Goal: Transaction & Acquisition: Purchase product/service

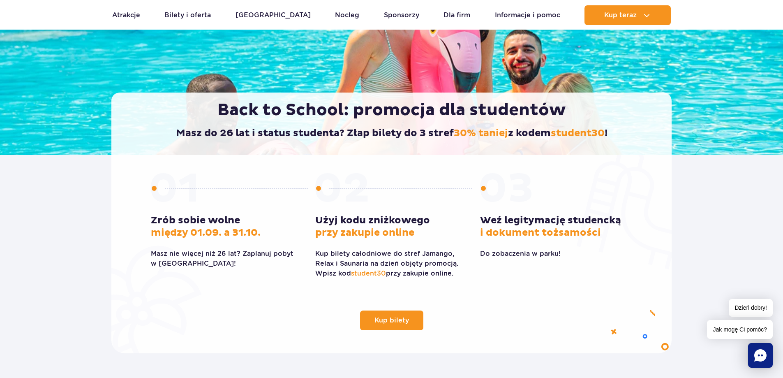
scroll to position [123, 0]
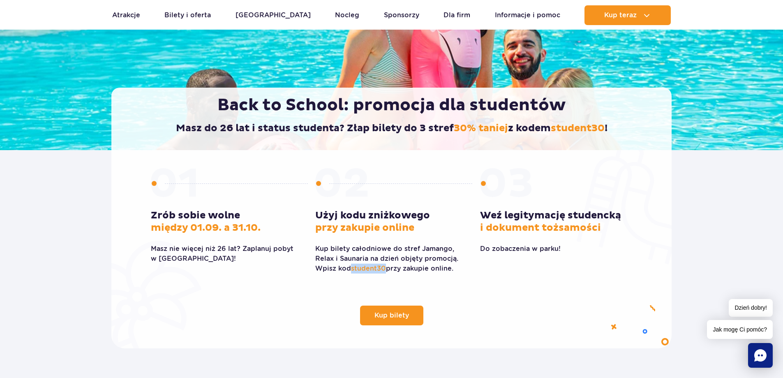
drag, startPoint x: 353, startPoint y: 269, endPoint x: 385, endPoint y: 266, distance: 32.2
click at [385, 266] on span "student30" at bounding box center [368, 268] width 35 height 8
copy span "student30"
click at [389, 322] on link "Kup bilety" at bounding box center [391, 316] width 63 height 20
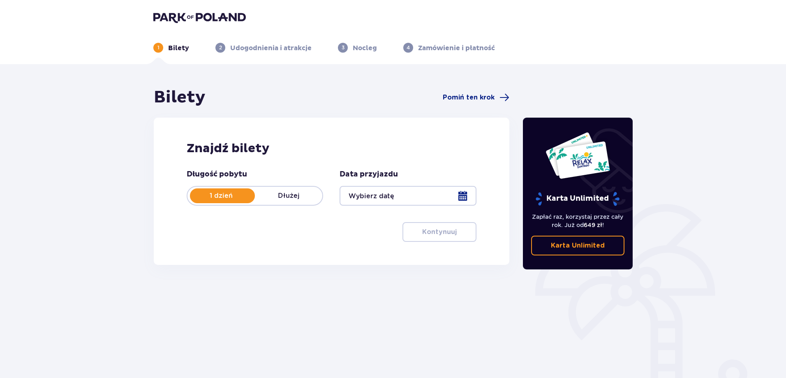
click at [461, 197] on div at bounding box center [408, 196] width 137 height 20
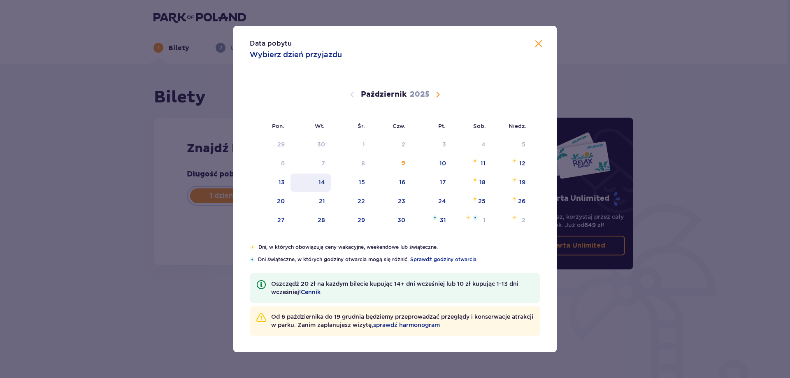
click at [321, 185] on div "14" at bounding box center [321, 182] width 7 height 8
type input "14.10.25"
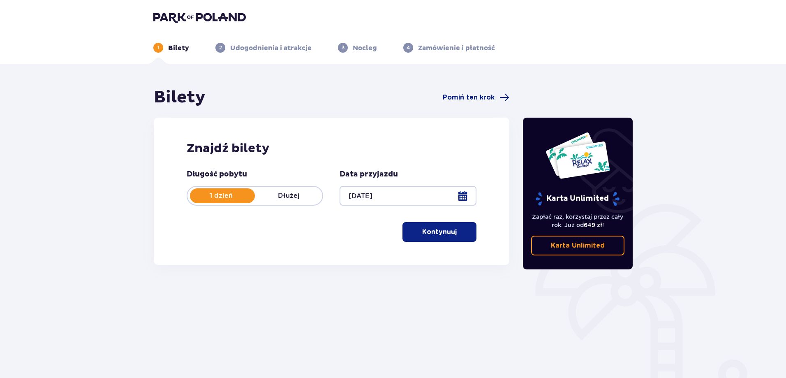
click at [445, 236] on p "Kontynuuj" at bounding box center [439, 231] width 35 height 9
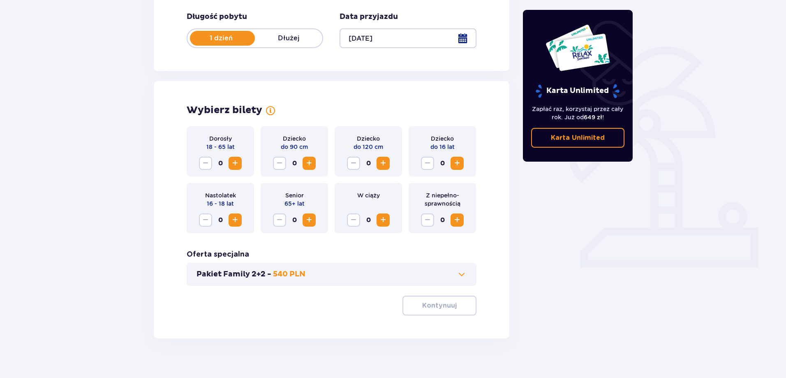
scroll to position [167, 0]
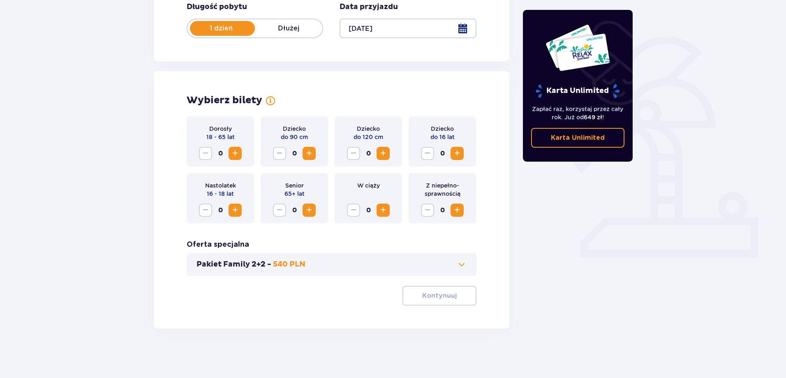
click at [240, 156] on button "Zwiększ" at bounding box center [235, 153] width 13 height 13
click at [422, 295] on p "Kontynuuj" at bounding box center [439, 295] width 35 height 9
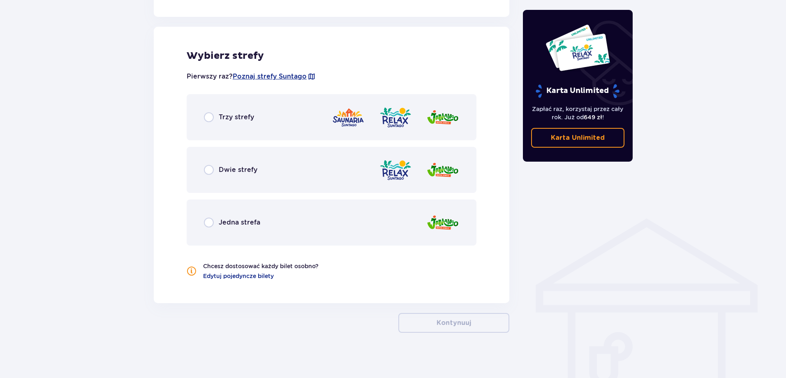
scroll to position [454, 0]
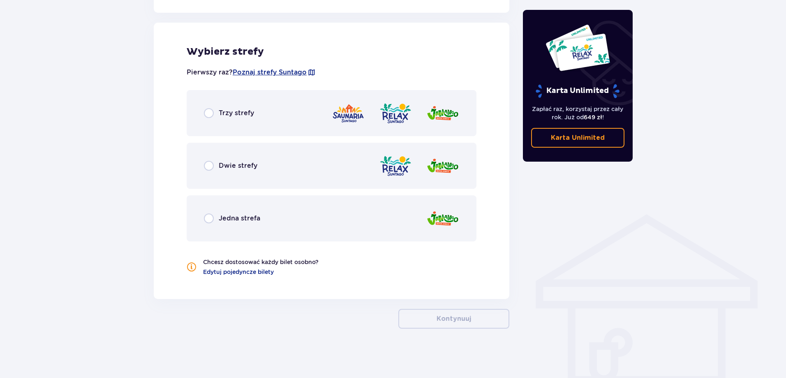
click at [213, 111] on input "radio" at bounding box center [209, 113] width 10 height 10
radio input "true"
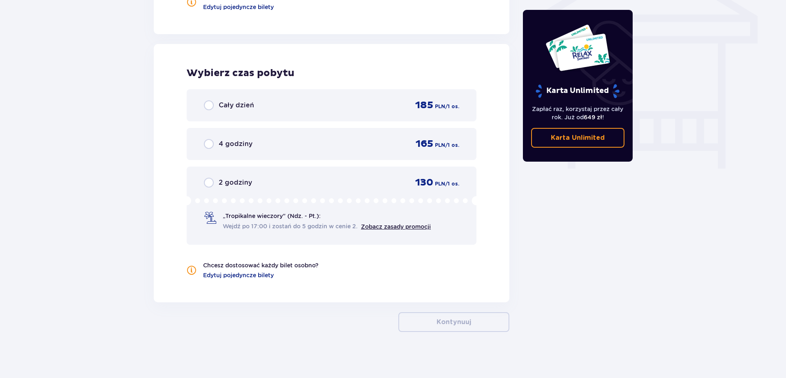
scroll to position [722, 0]
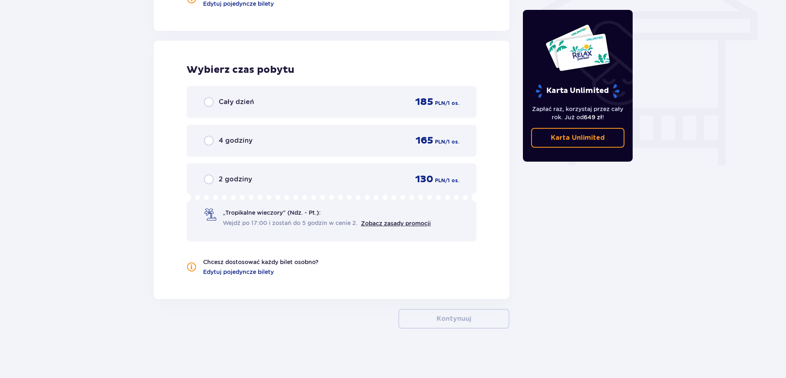
click at [227, 105] on span "Cały dzień" at bounding box center [236, 101] width 35 height 9
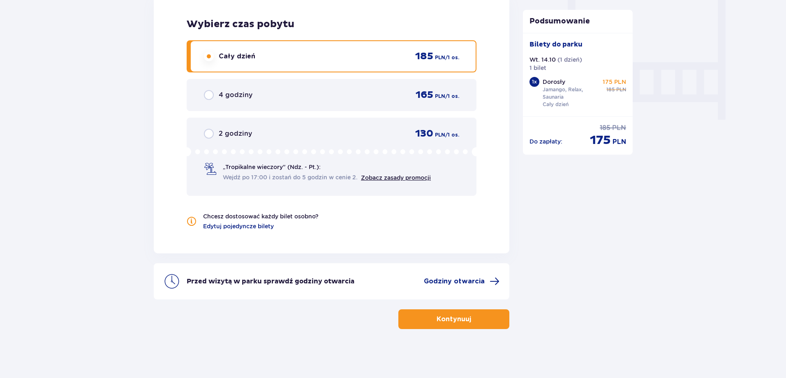
scroll to position [768, 0]
click at [428, 321] on button "Kontynuuj" at bounding box center [453, 319] width 111 height 20
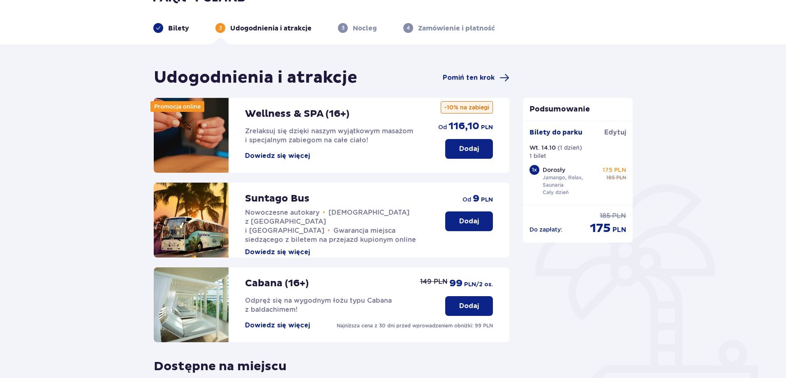
scroll to position [180, 0]
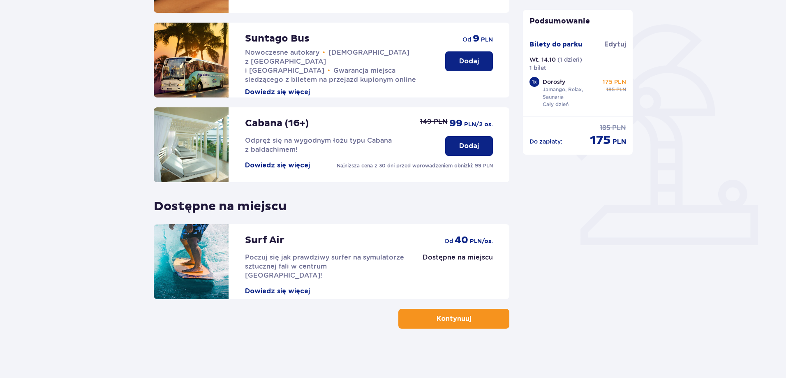
click at [454, 320] on p "Kontynuuj" at bounding box center [454, 318] width 35 height 9
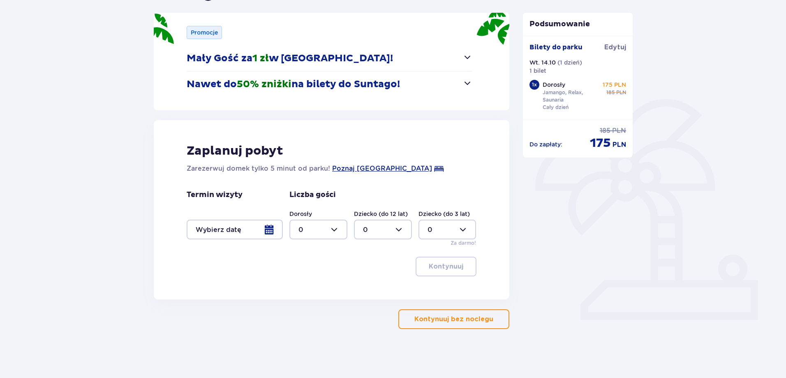
scroll to position [105, 0]
click at [438, 319] on p "Kontynuuj bez noclegu" at bounding box center [454, 318] width 79 height 9
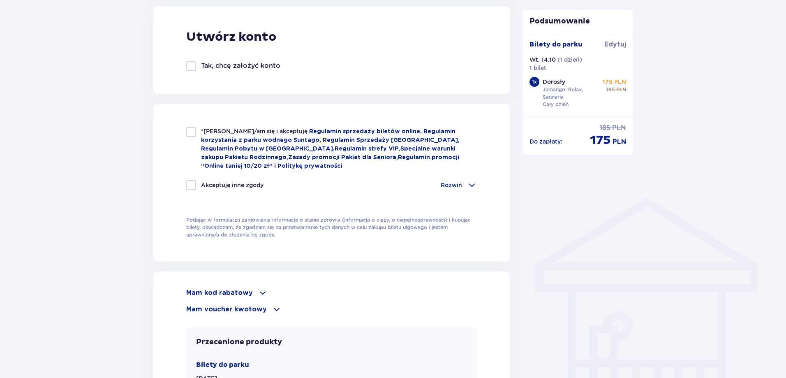
scroll to position [529, 0]
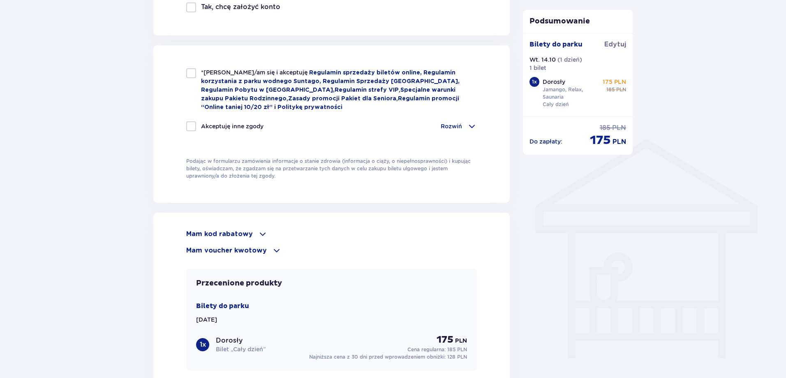
click at [234, 232] on p "Mam kod rabatowy" at bounding box center [219, 233] width 67 height 9
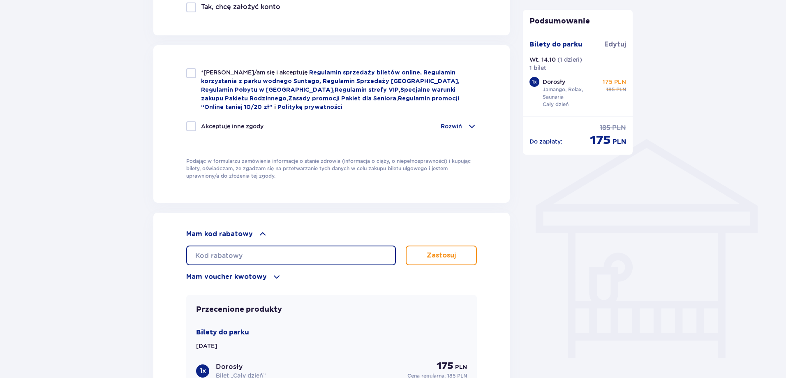
click at [248, 249] on input "text" at bounding box center [291, 256] width 210 height 20
paste input "student30"
type input "student30"
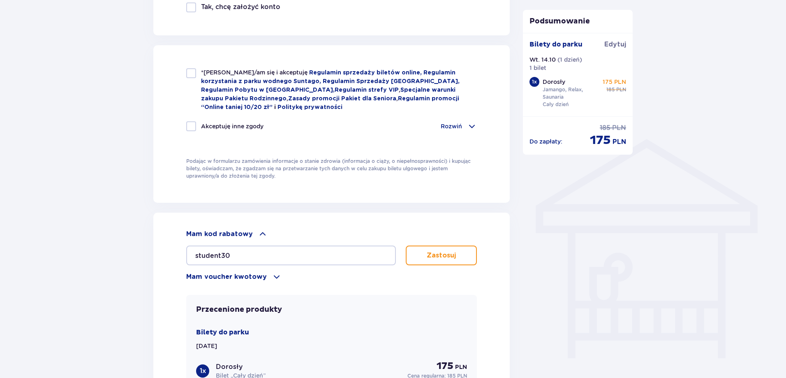
click at [418, 255] on button "Zastosuj" at bounding box center [441, 256] width 71 height 20
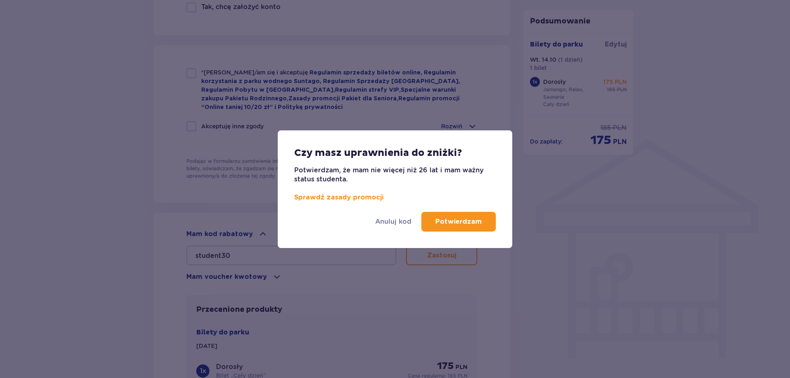
click at [455, 225] on p "Potwierdzam" at bounding box center [458, 221] width 46 height 9
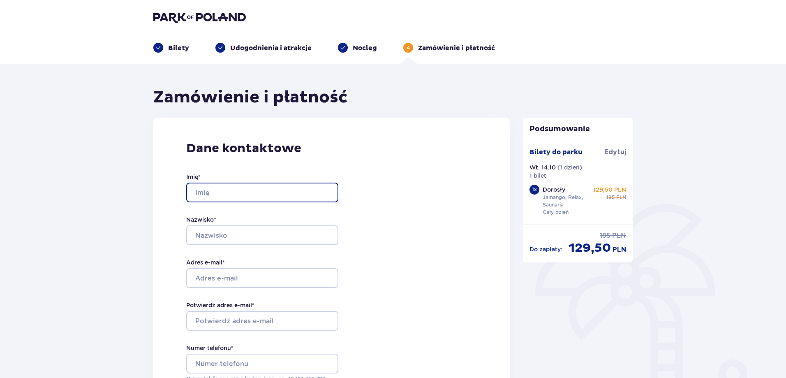
click at [232, 187] on input "Imię *" at bounding box center [262, 193] width 152 height 20
type input "Konrad"
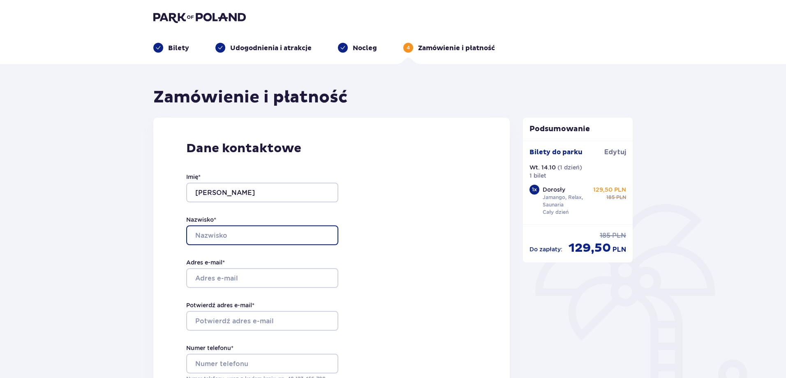
type input "Sołtuniak"
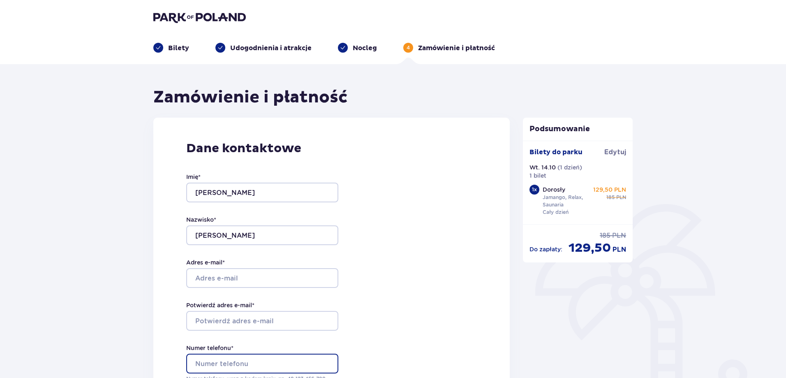
type input "576976446"
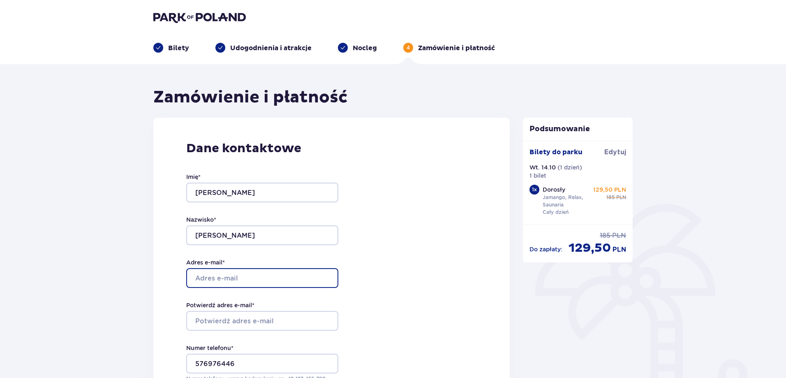
click at [252, 272] on input "Adres e-mail *" at bounding box center [262, 278] width 152 height 20
type input "[EMAIL_ADDRESS][DOMAIN_NAME]"
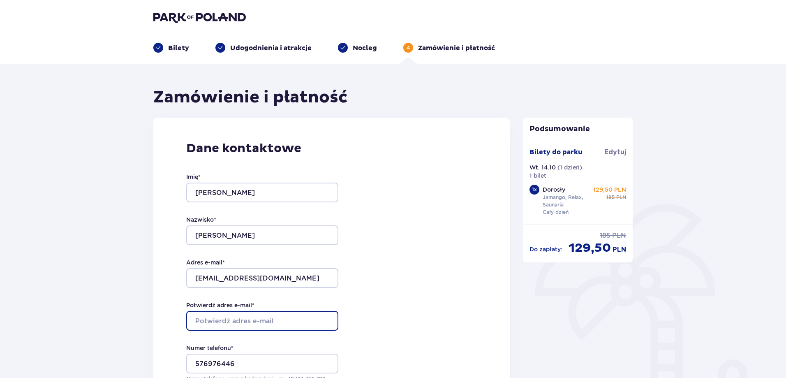
type input "[EMAIL_ADDRESS][DOMAIN_NAME]"
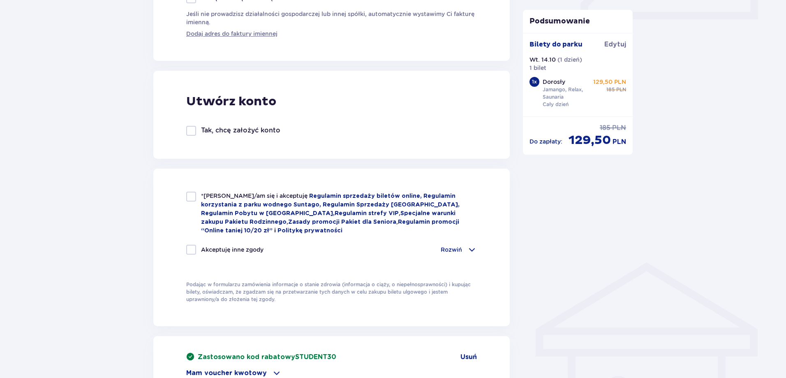
scroll to position [411, 0]
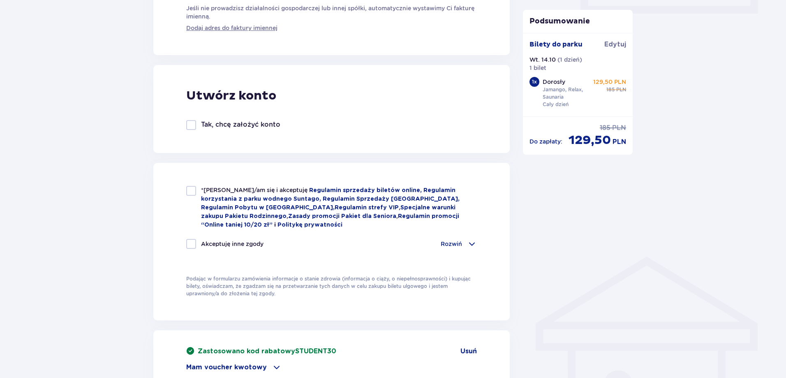
click at [192, 195] on div at bounding box center [191, 191] width 10 height 10
checkbox input "true"
click at [192, 239] on div at bounding box center [191, 244] width 10 height 10
checkbox input "true"
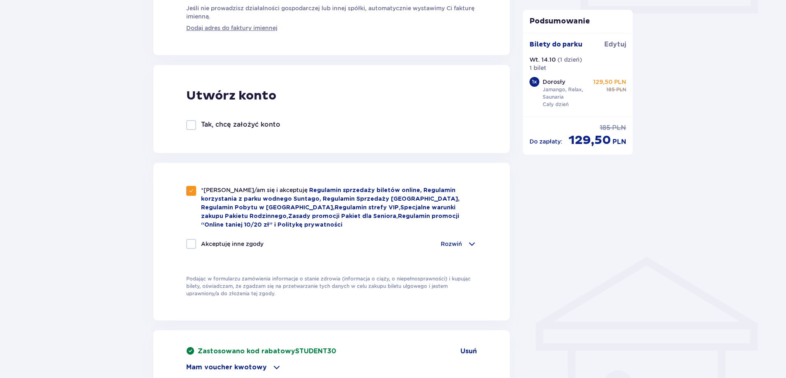
checkbox input "true"
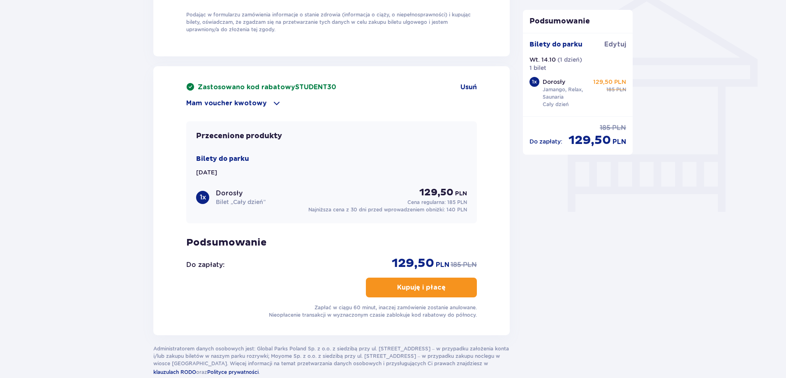
scroll to position [699, 0]
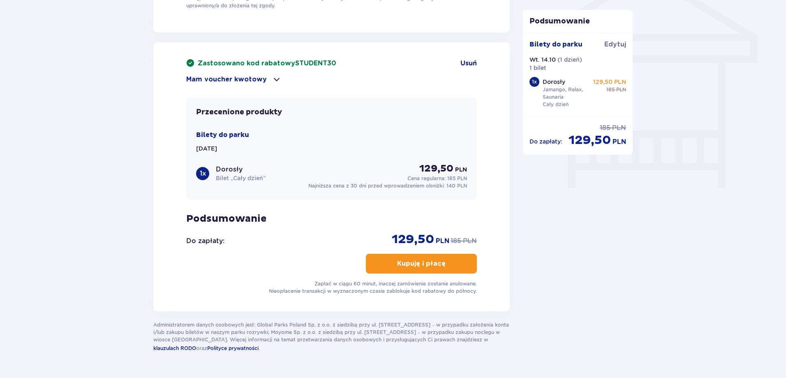
click at [430, 261] on p "Kupuję i płacę" at bounding box center [421, 263] width 49 height 9
click at [438, 259] on p "Kupuję i płacę" at bounding box center [421, 263] width 49 height 9
click at [426, 262] on p "Kupuję i płacę" at bounding box center [421, 263] width 49 height 9
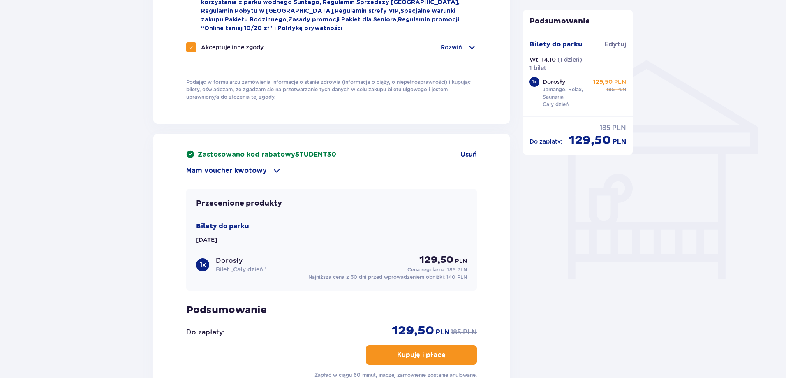
scroll to position [721, 0]
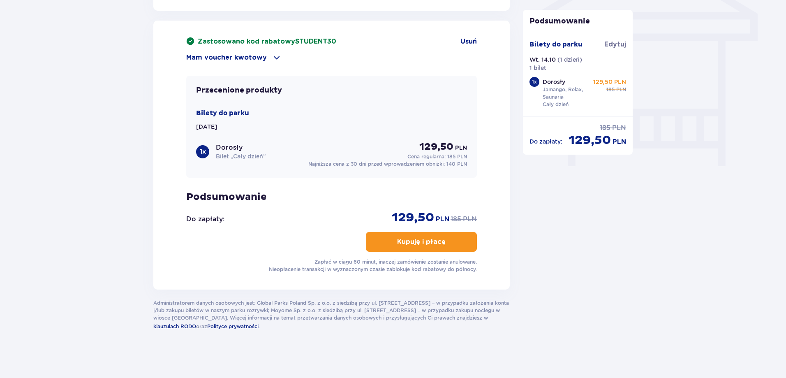
click at [428, 243] on p "Kupuję i płacę" at bounding box center [421, 241] width 49 height 9
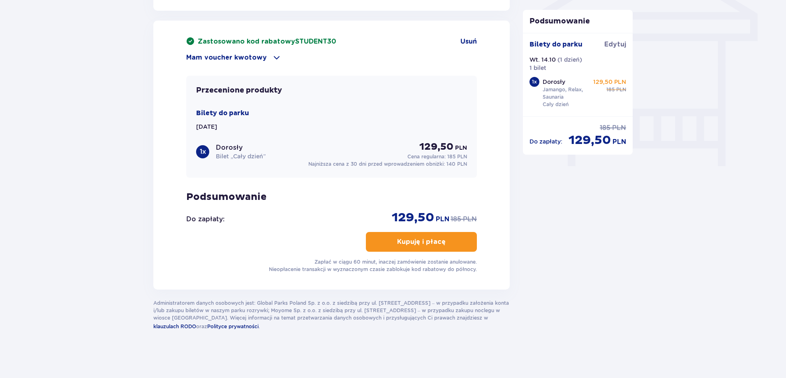
click at [428, 243] on p "Kupuję i płacę" at bounding box center [421, 241] width 49 height 9
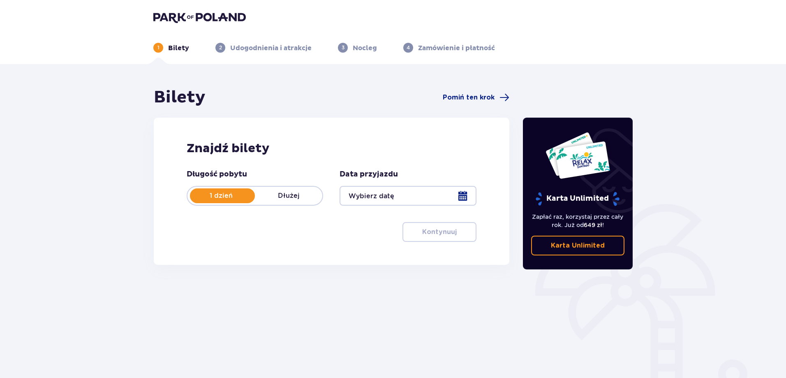
click at [456, 197] on div at bounding box center [408, 196] width 137 height 20
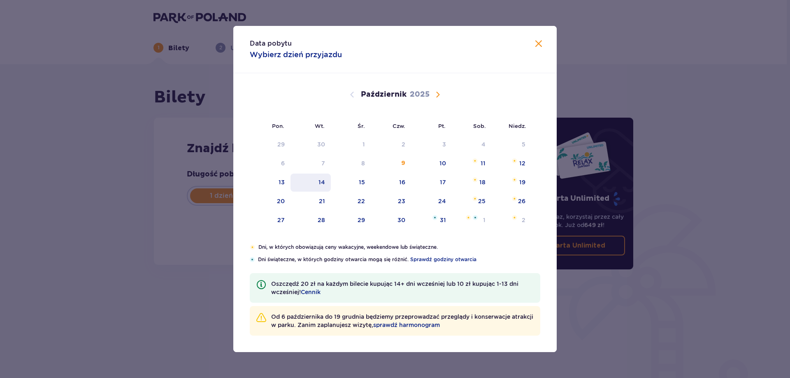
click at [320, 184] on div "14" at bounding box center [321, 182] width 7 height 8
type input "14.10.25"
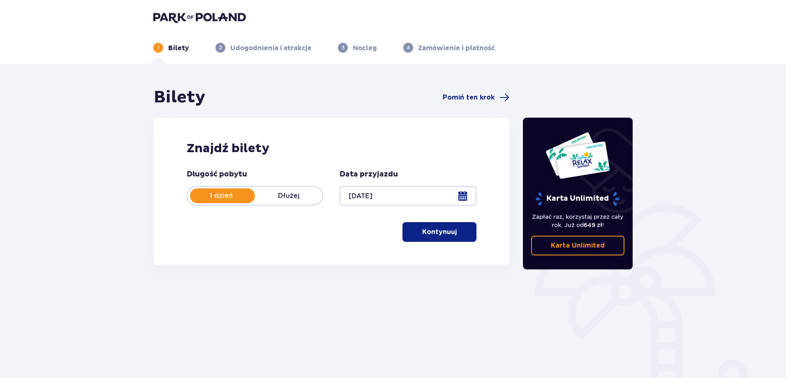
click at [432, 232] on p "Kontynuuj" at bounding box center [439, 231] width 35 height 9
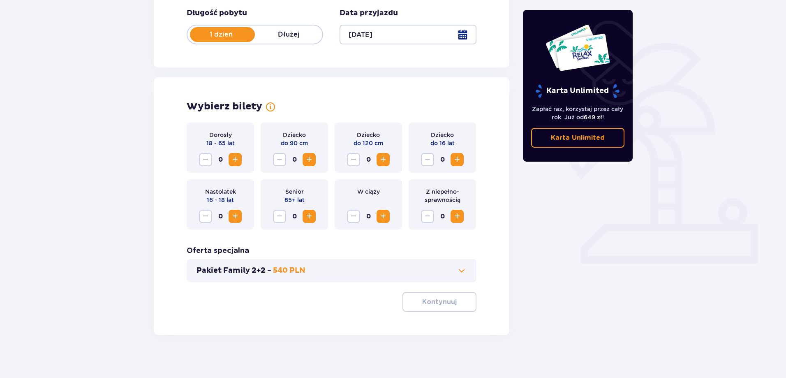
scroll to position [167, 0]
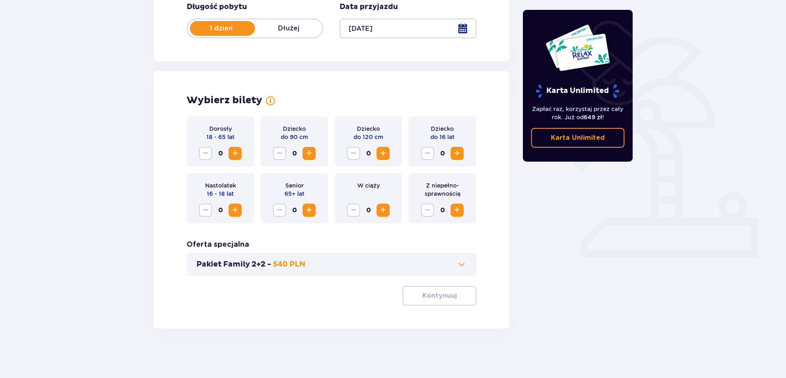
click at [234, 155] on span "Zwiększ" at bounding box center [235, 153] width 10 height 10
click at [430, 292] on p "Kontynuuj" at bounding box center [439, 295] width 35 height 9
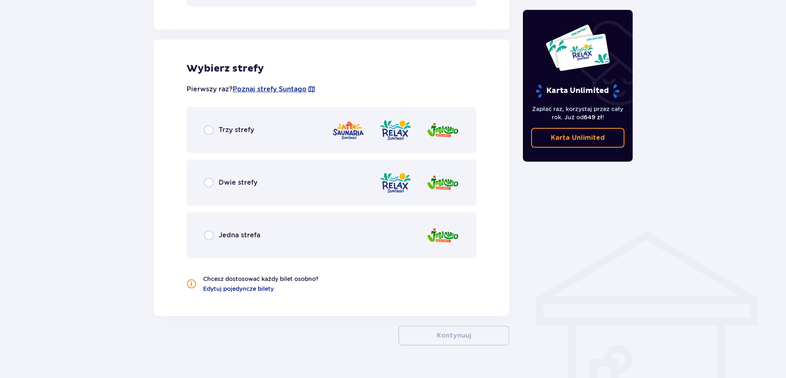
scroll to position [454, 0]
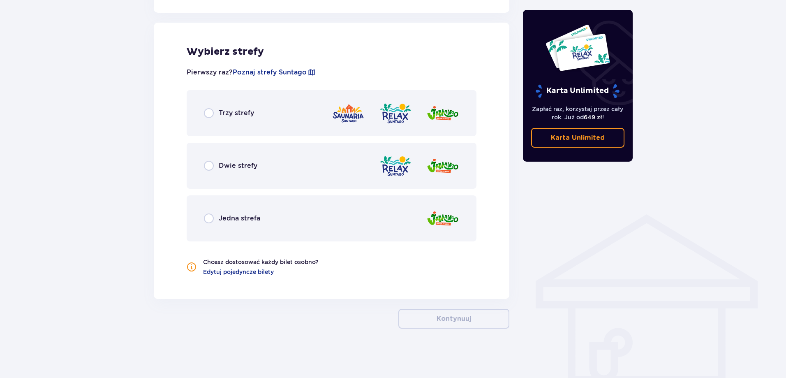
click at [217, 116] on div "Trzy strefy" at bounding box center [229, 113] width 50 height 10
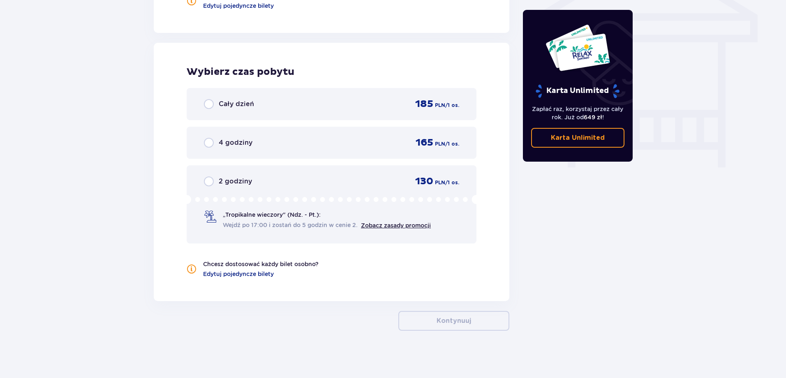
scroll to position [722, 0]
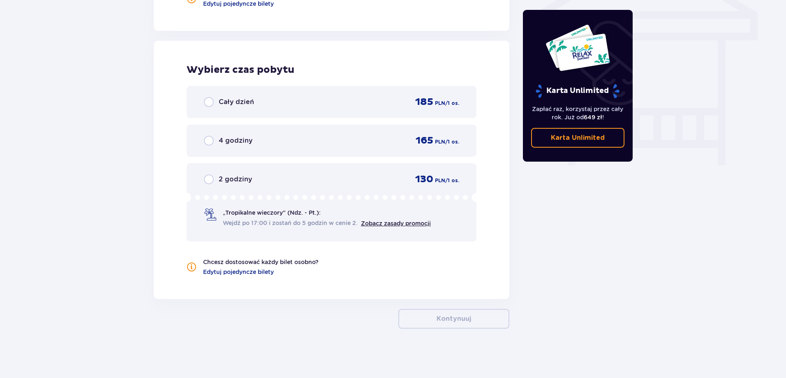
click at [236, 102] on span "Cały dzień" at bounding box center [236, 101] width 35 height 9
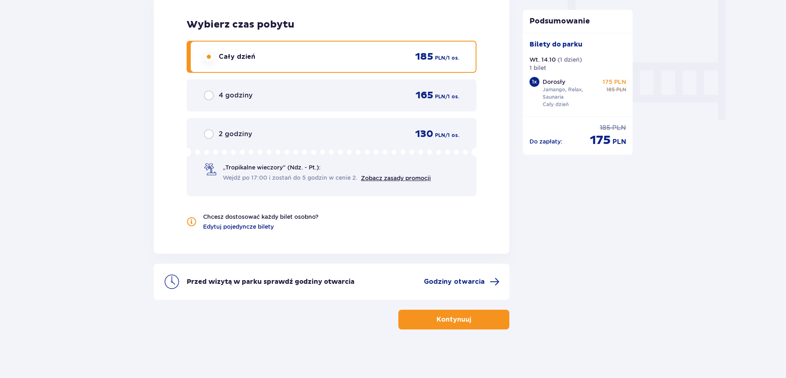
scroll to position [768, 0]
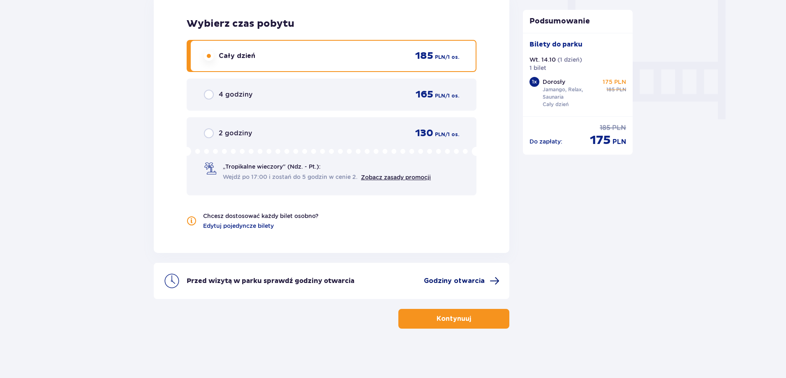
click at [465, 286] on span "Godziny otwarcia" at bounding box center [462, 281] width 76 height 10
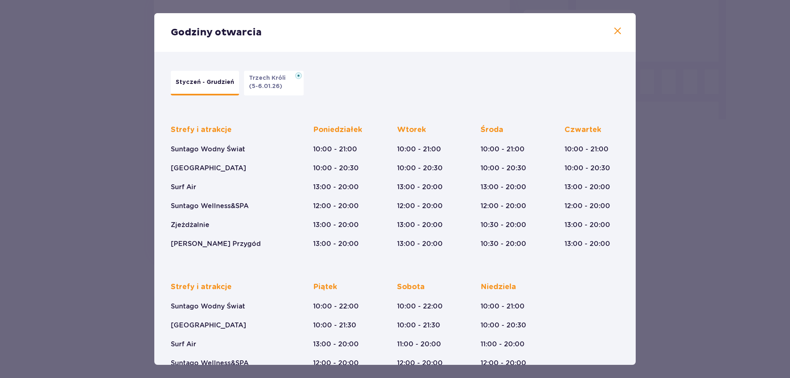
click at [615, 31] on span at bounding box center [617, 31] width 10 height 10
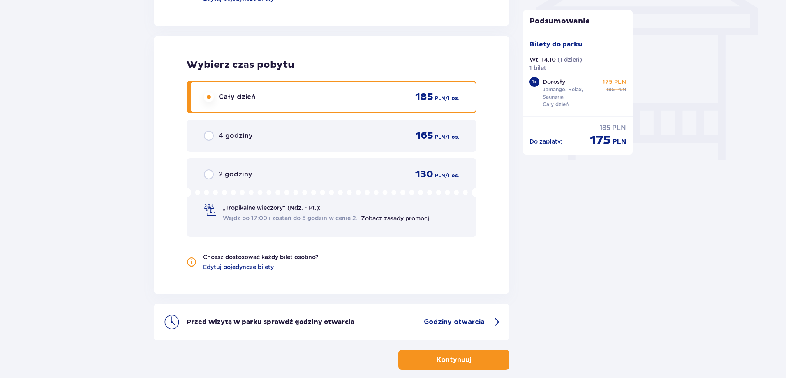
scroll to position [768, 0]
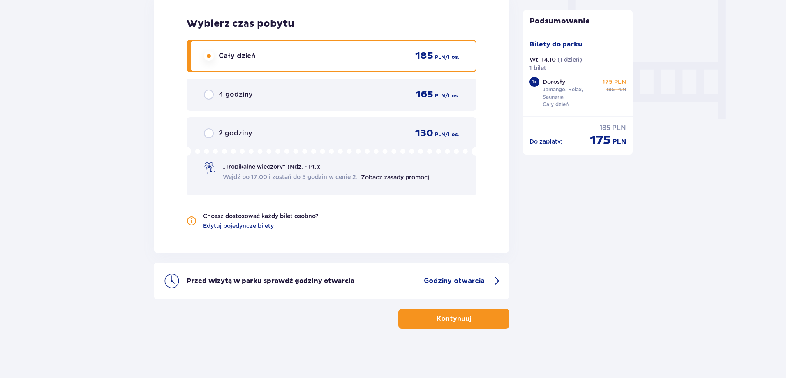
click at [454, 322] on p "Kontynuuj" at bounding box center [454, 318] width 35 height 9
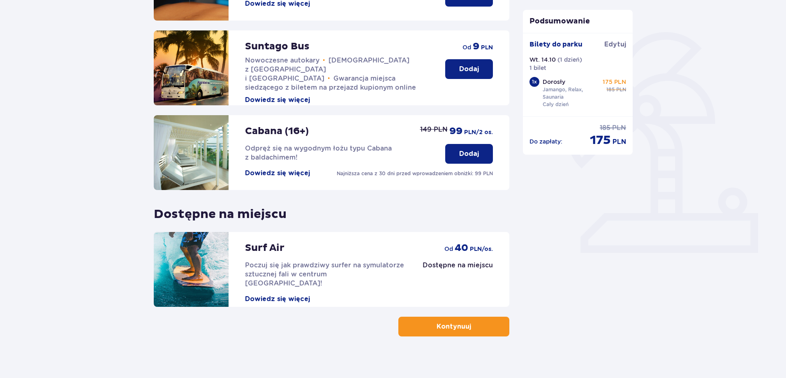
scroll to position [180, 0]
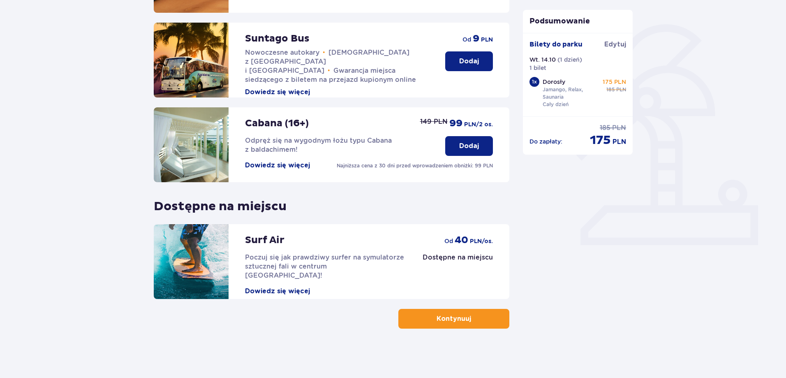
click at [467, 325] on button "Kontynuuj" at bounding box center [453, 319] width 111 height 20
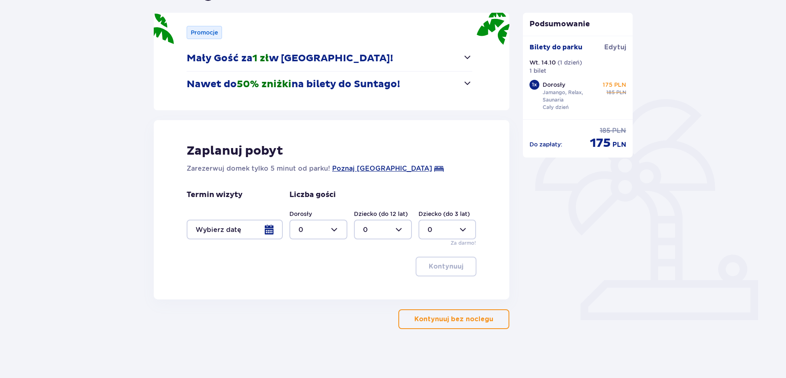
scroll to position [105, 0]
click at [439, 315] on p "Kontynuuj bez noclegu" at bounding box center [454, 318] width 79 height 9
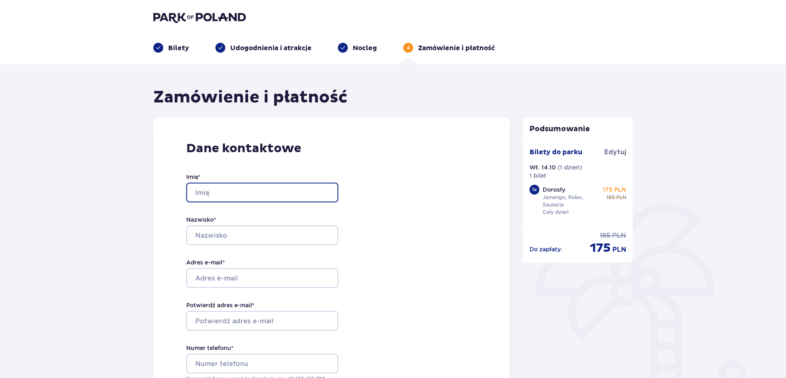
click at [222, 198] on input "Imię *" at bounding box center [262, 193] width 152 height 20
type input "Konrad"
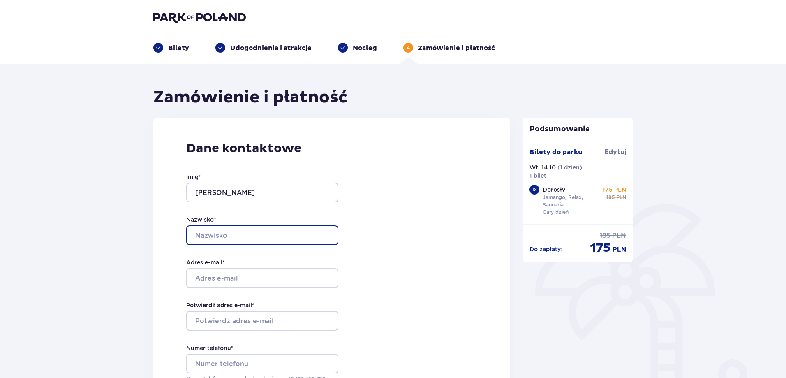
type input "Sołtuniak"
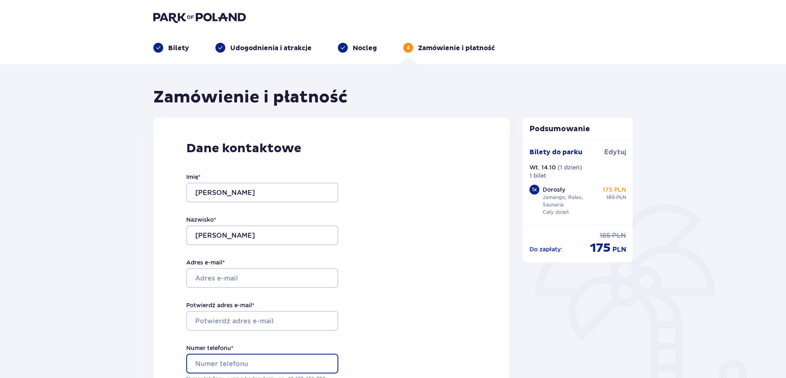
type input "576976446"
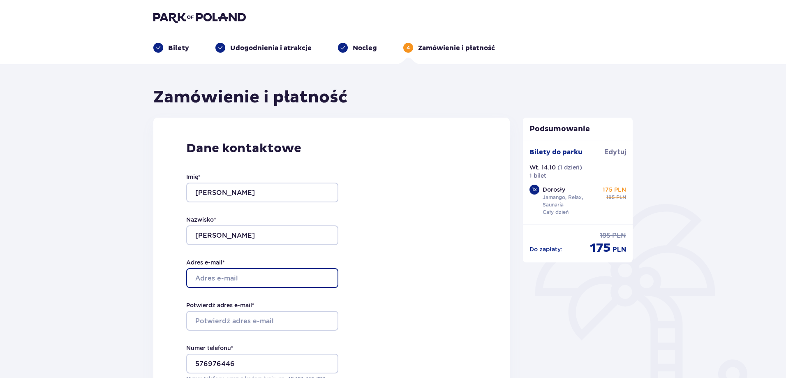
click at [252, 278] on input "Adres e-mail *" at bounding box center [262, 278] width 152 height 20
type input "[EMAIL_ADDRESS][DOMAIN_NAME]"
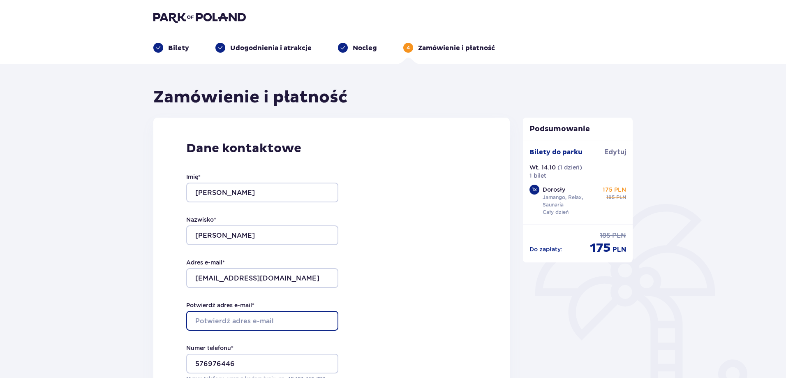
type input "[EMAIL_ADDRESS][DOMAIN_NAME]"
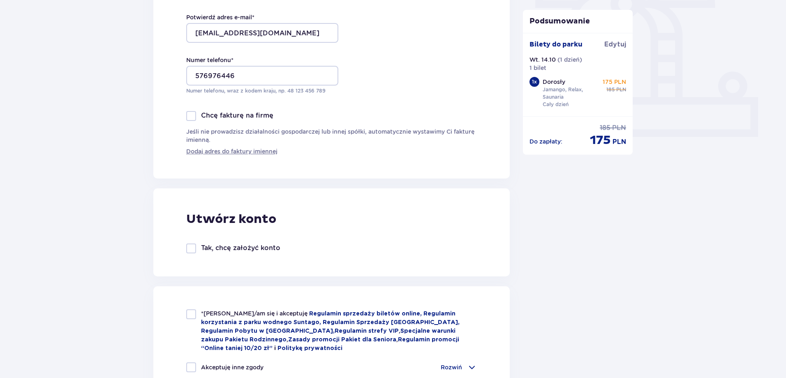
scroll to position [411, 0]
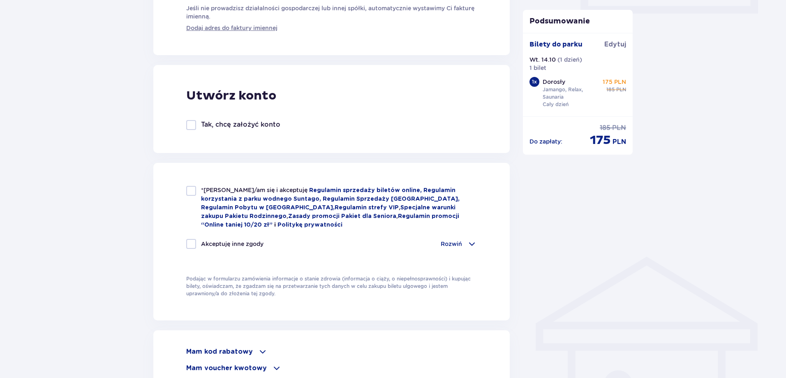
click at [194, 192] on div at bounding box center [191, 191] width 10 height 10
checkbox input "true"
click at [190, 240] on div at bounding box center [191, 244] width 10 height 10
checkbox input "true"
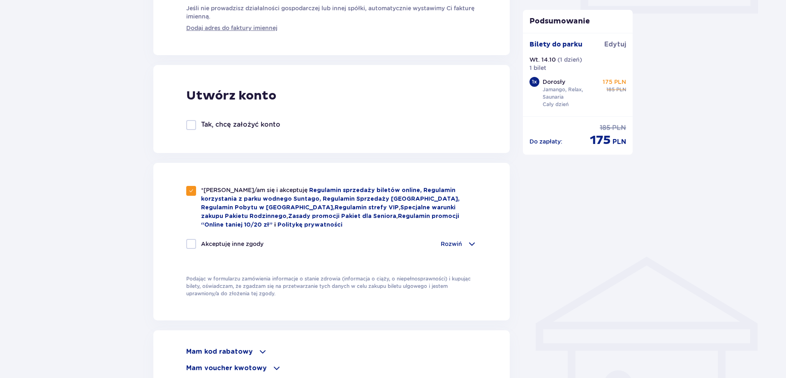
checkbox input "true"
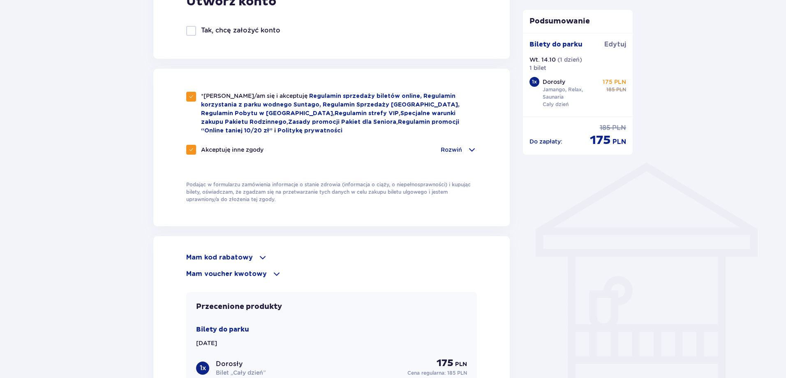
scroll to position [535, 0]
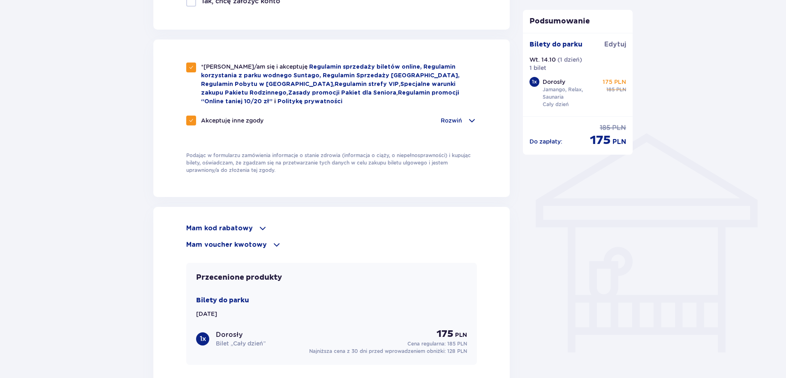
click at [250, 225] on div "Mam kod rabatowy" at bounding box center [331, 228] width 291 height 10
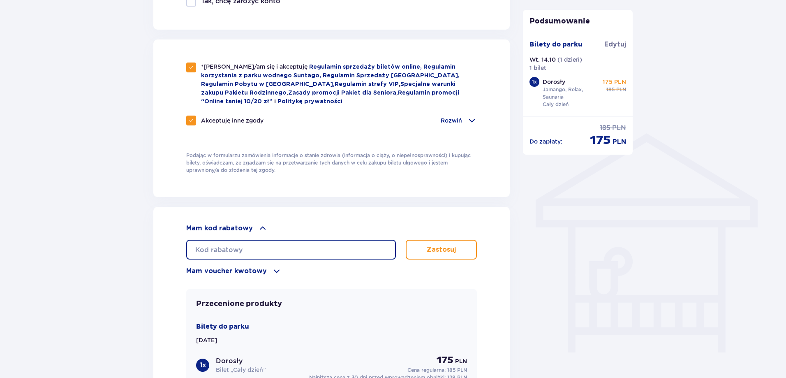
click at [260, 255] on input "text" at bounding box center [291, 250] width 210 height 20
paste input "student30"
type input "student30"
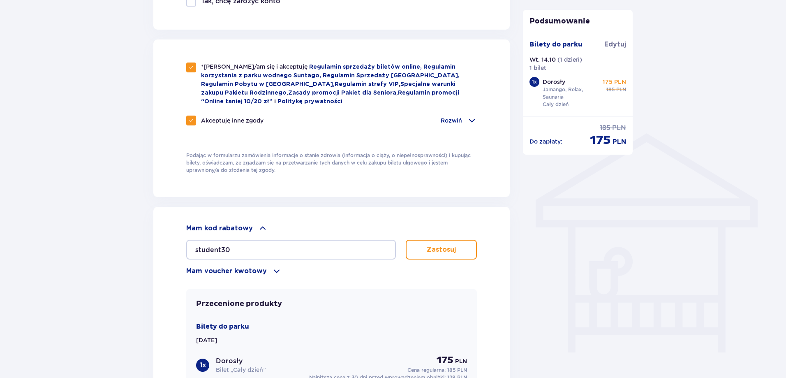
click at [455, 246] on button "Zastosuj" at bounding box center [441, 250] width 71 height 20
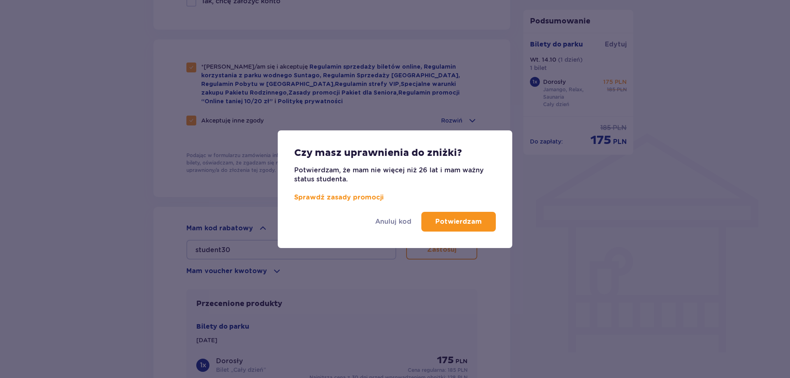
click at [455, 223] on p "Potwierdzam" at bounding box center [458, 221] width 46 height 9
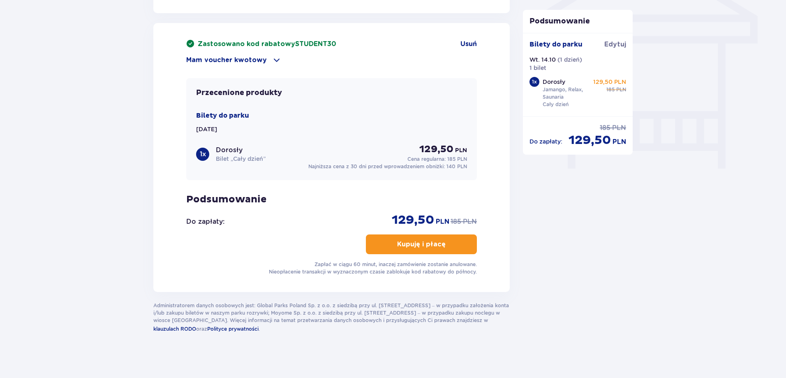
scroll to position [721, 0]
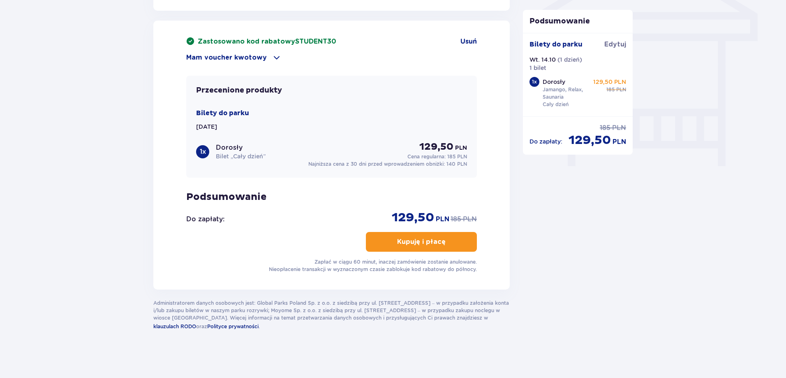
click at [420, 243] on p "Kupuję i płacę" at bounding box center [421, 241] width 49 height 9
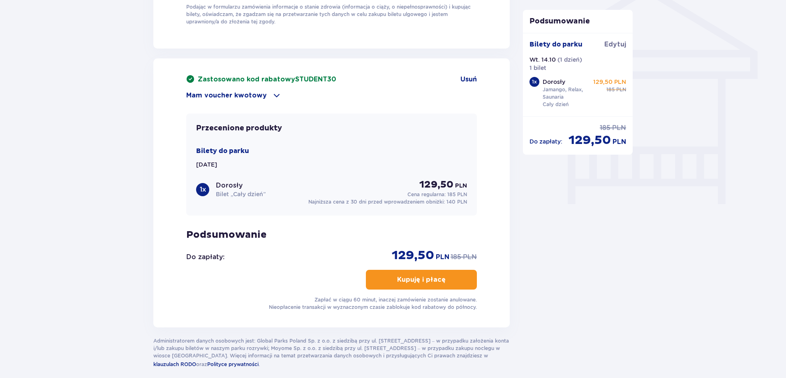
scroll to position [699, 0]
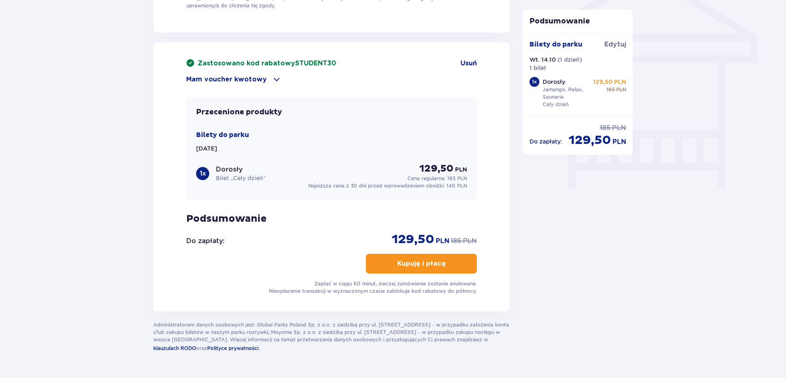
click at [409, 266] on p "Kupuję i płacę" at bounding box center [421, 263] width 49 height 9
click at [410, 266] on p "Kupuję i płacę" at bounding box center [421, 263] width 49 height 9
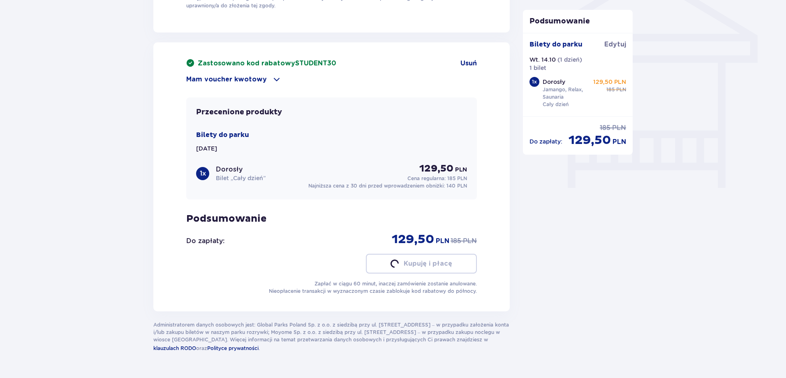
click at [410, 266] on p "Kupuję i płacę" at bounding box center [428, 263] width 49 height 9
click at [410, 266] on p "Kupuję i płacę" at bounding box center [421, 263] width 49 height 9
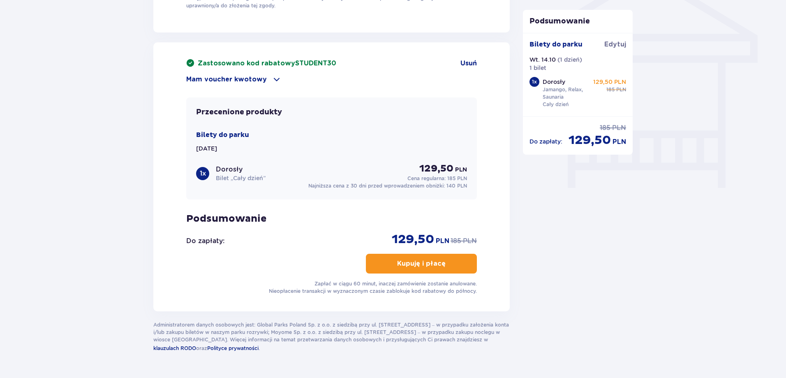
click at [410, 266] on p "Kupuję i płacę" at bounding box center [421, 263] width 49 height 9
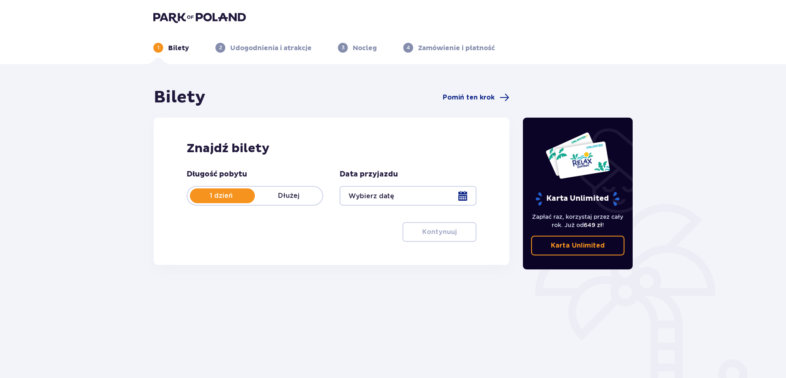
click at [463, 199] on div at bounding box center [408, 196] width 137 height 20
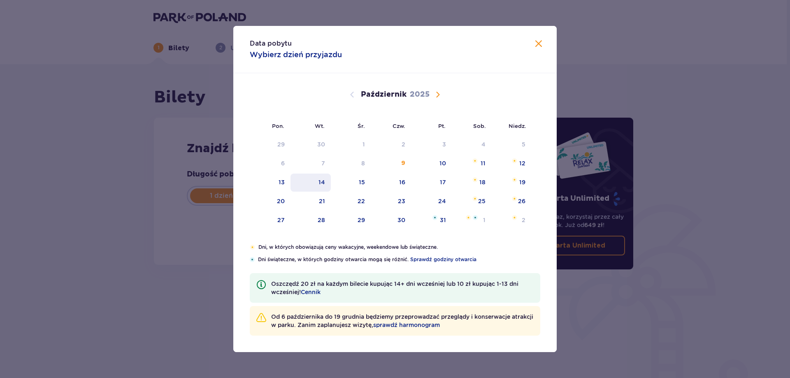
click at [323, 185] on div "14" at bounding box center [321, 182] width 7 height 8
type input "14.10.25"
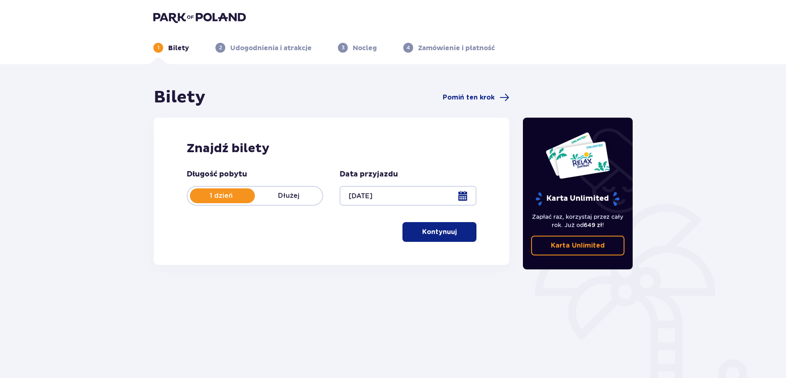
click at [449, 241] on button "Kontynuuj" at bounding box center [440, 232] width 74 height 20
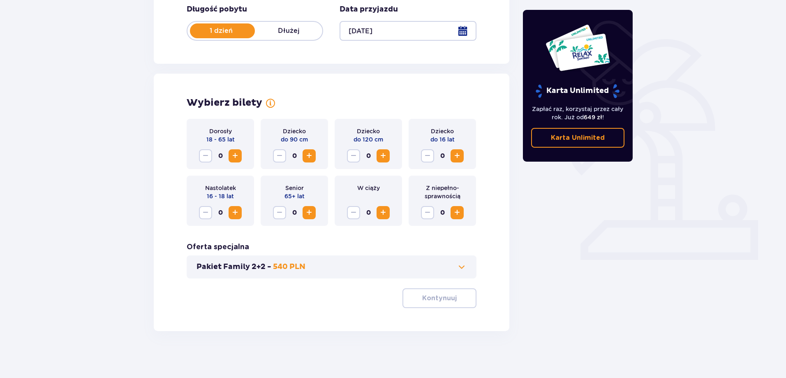
scroll to position [167, 0]
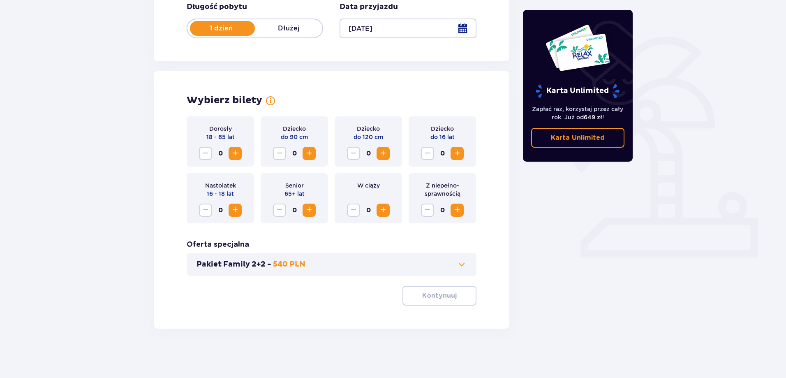
click at [235, 154] on span "Zwiększ" at bounding box center [235, 153] width 10 height 10
click at [430, 297] on p "Kontynuuj" at bounding box center [439, 295] width 35 height 9
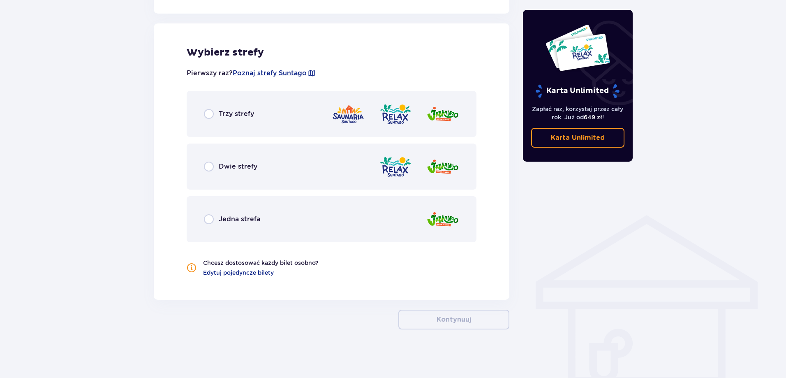
scroll to position [454, 0]
click at [239, 121] on div "Trzy strefy" at bounding box center [332, 113] width 290 height 46
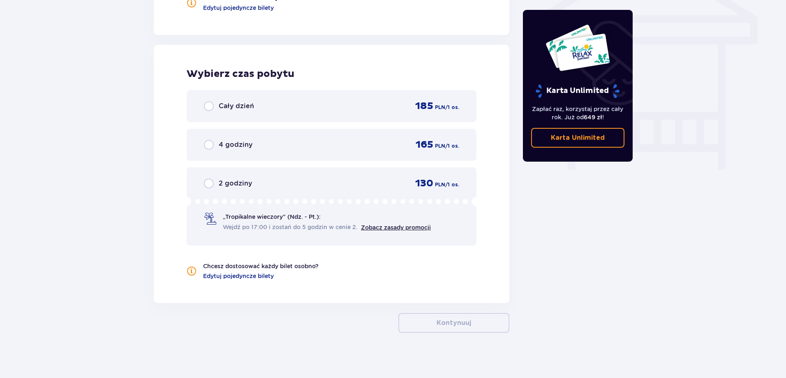
scroll to position [722, 0]
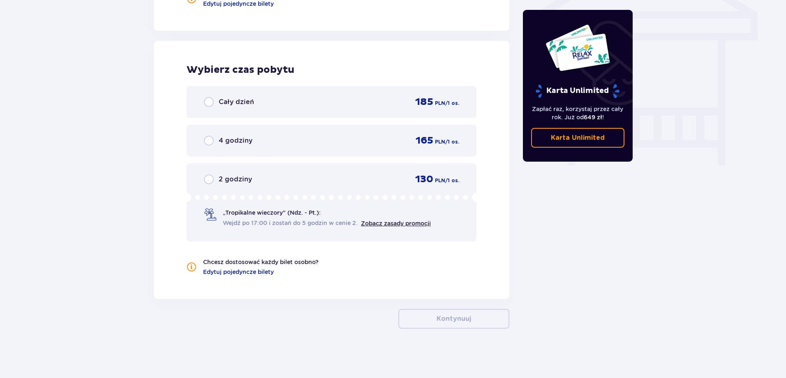
click at [285, 102] on div "Cały dzień 185 PLN / 1 os." at bounding box center [331, 102] width 255 height 12
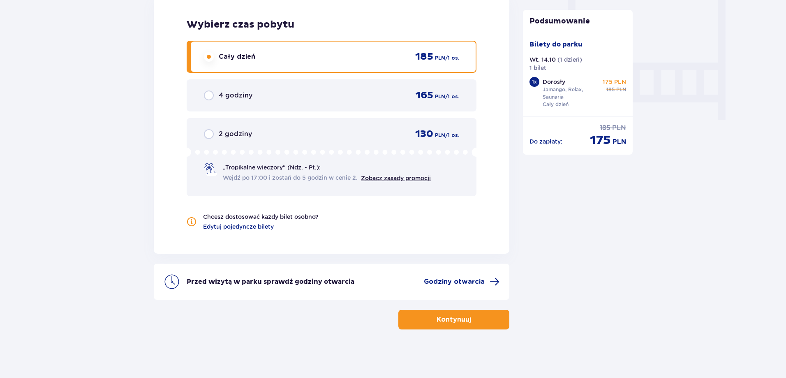
scroll to position [768, 0]
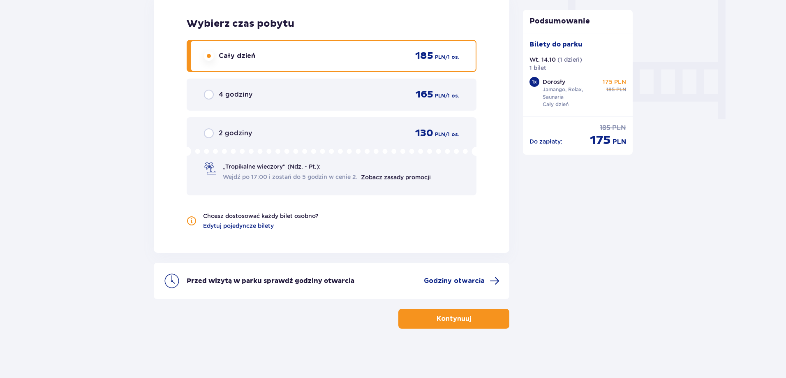
click at [448, 318] on p "Kontynuuj" at bounding box center [454, 318] width 35 height 9
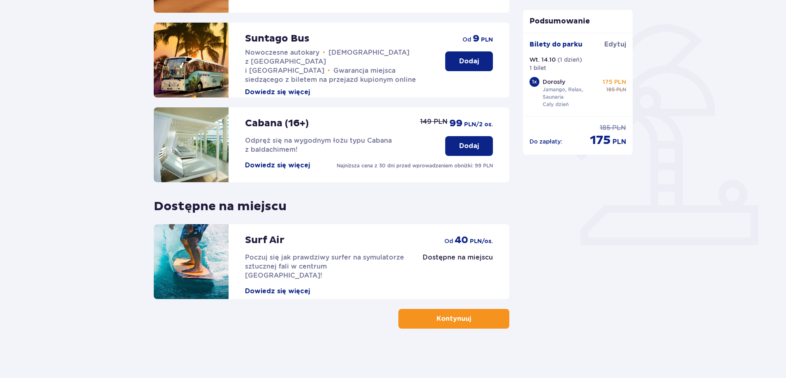
click at [445, 325] on button "Kontynuuj" at bounding box center [453, 319] width 111 height 20
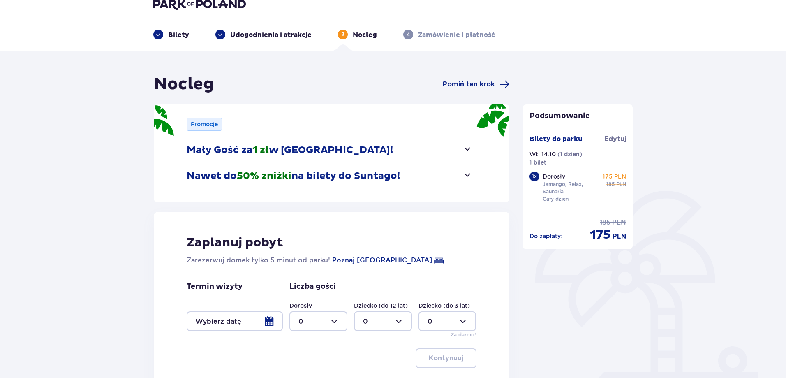
scroll to position [41, 0]
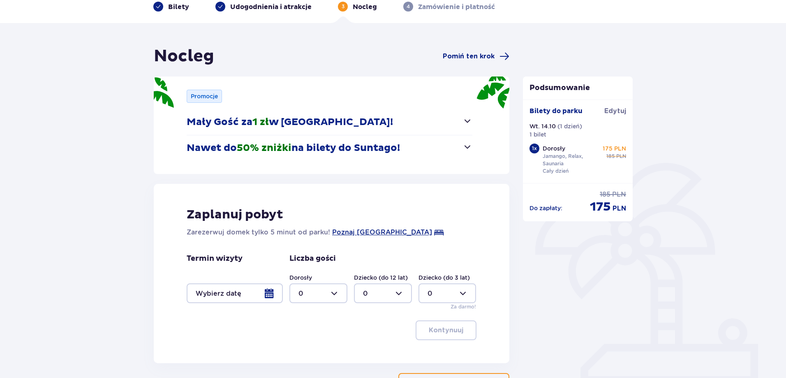
click at [267, 296] on div at bounding box center [235, 293] width 96 height 20
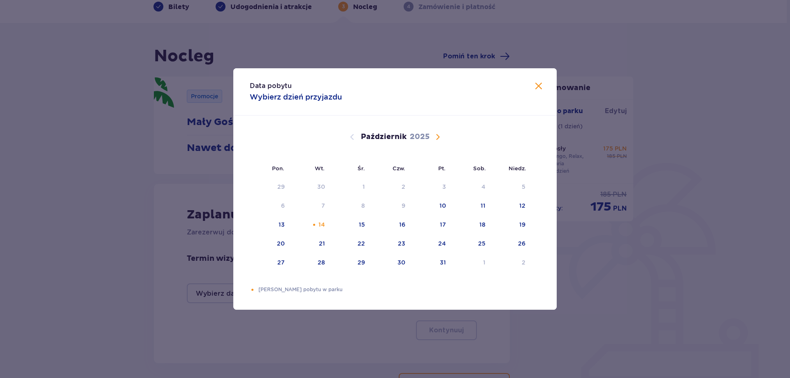
click at [540, 85] on span "Zamknij" at bounding box center [538, 86] width 10 height 10
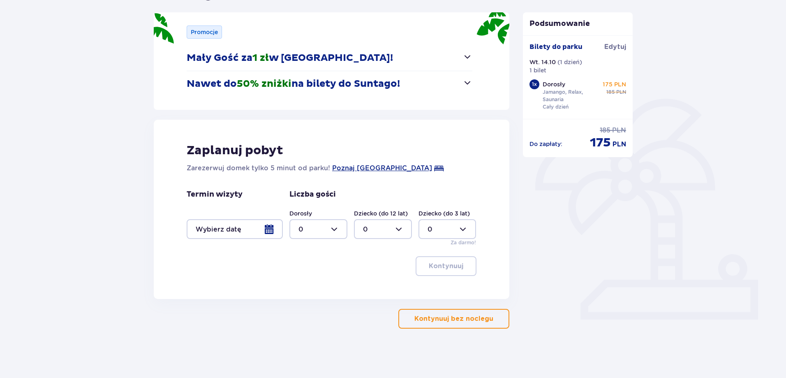
click at [451, 316] on p "Kontynuuj bez noclegu" at bounding box center [454, 318] width 79 height 9
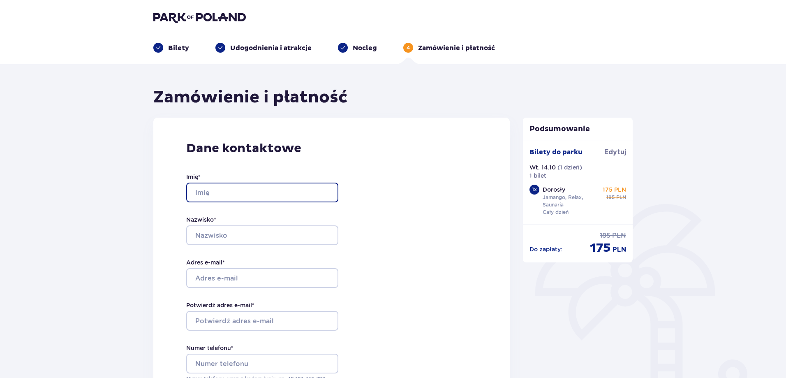
click at [238, 193] on input "Imię *" at bounding box center [262, 193] width 152 height 20
click at [252, 196] on input "Imię *" at bounding box center [262, 193] width 152 height 20
type input "Konrad"
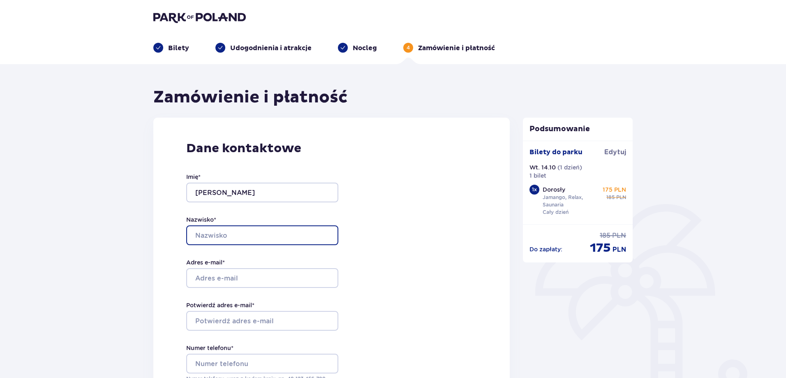
type input "Sołtuniak"
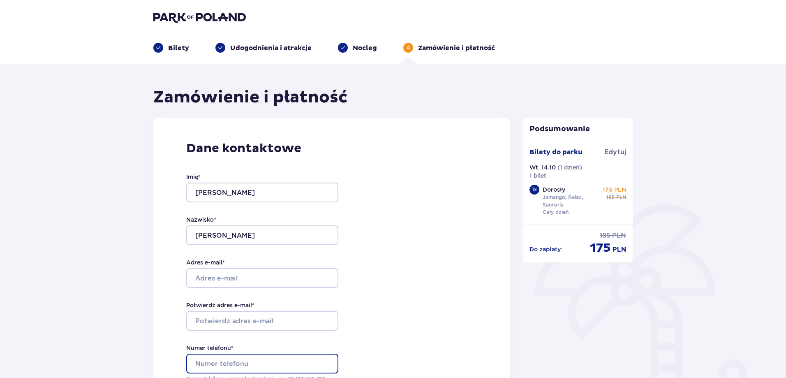
type input "576976446"
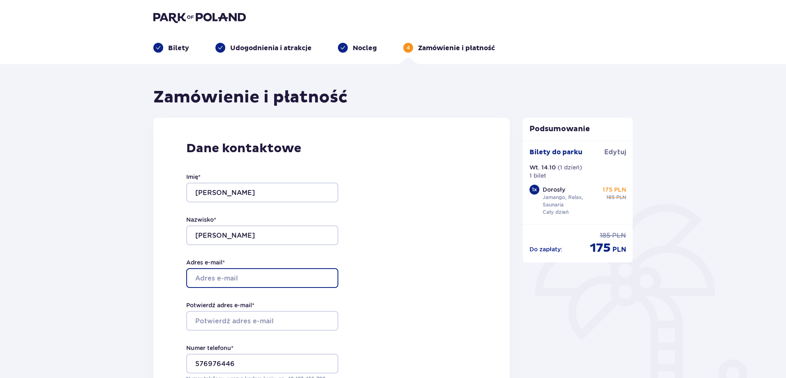
click at [244, 283] on input "Adres e-mail *" at bounding box center [262, 278] width 152 height 20
type input "[EMAIL_ADDRESS][DOMAIN_NAME]"
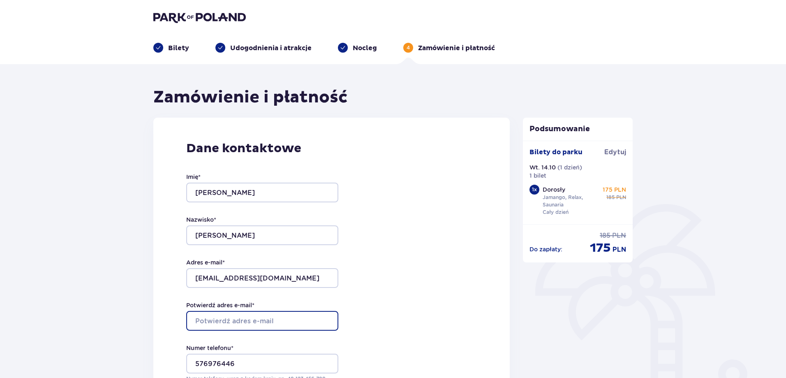
type input "[EMAIL_ADDRESS][DOMAIN_NAME]"
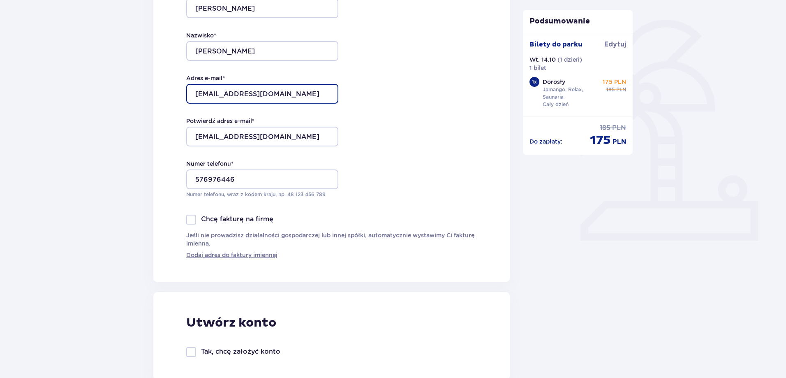
scroll to position [329, 0]
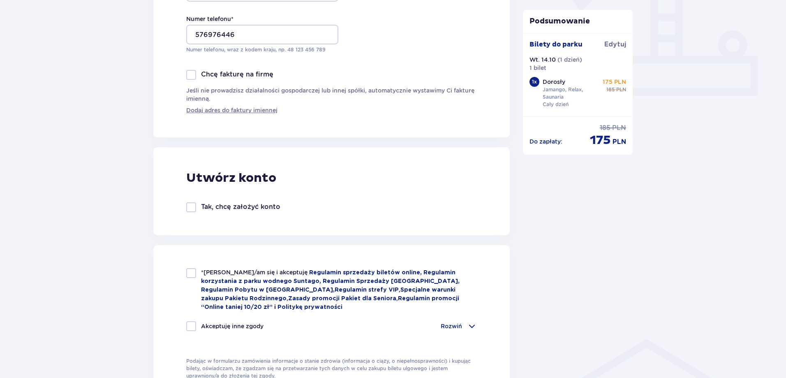
click at [190, 209] on div at bounding box center [191, 207] width 10 height 10
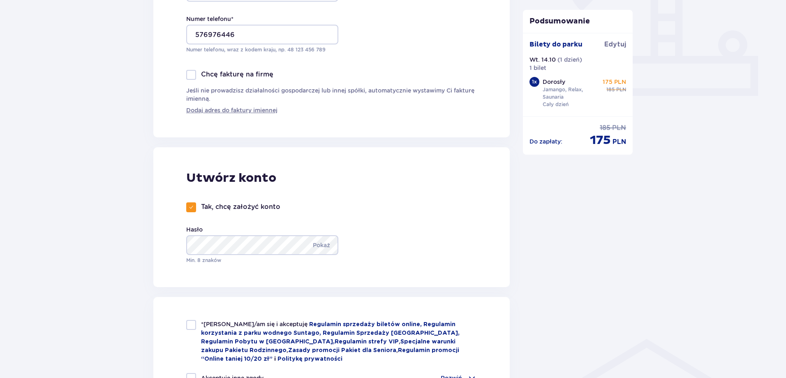
click at [194, 205] on div at bounding box center [191, 207] width 10 height 10
checkbox input "false"
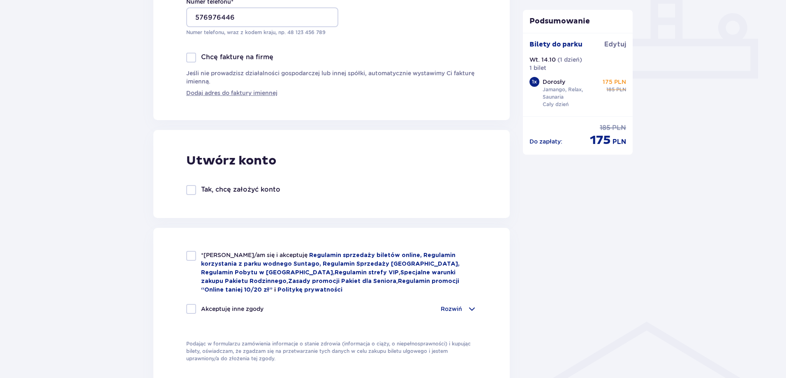
scroll to position [452, 0]
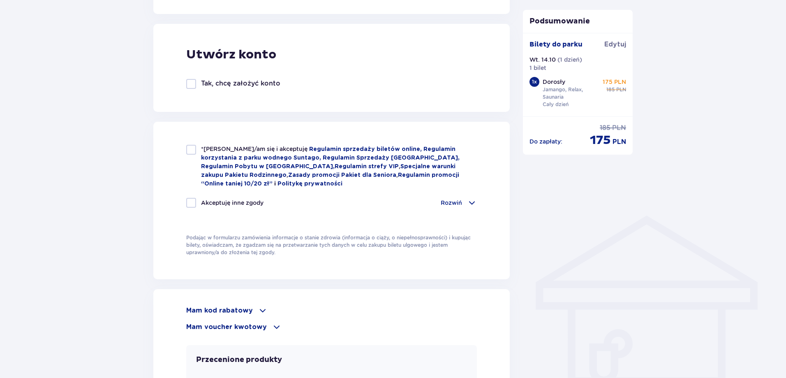
click at [190, 200] on div at bounding box center [191, 203] width 10 height 10
checkbox input "true"
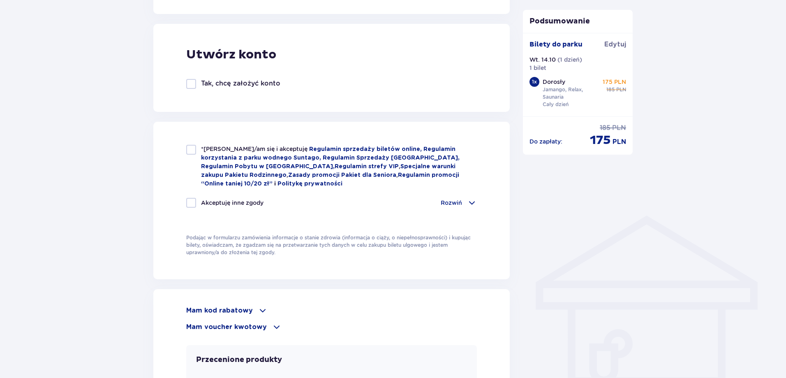
checkbox input "true"
click at [185, 147] on div "*Zapoznałem/am się i akceptuję Regulamin sprzedaży biletów online, Regulamin ko…" at bounding box center [331, 201] width 357 height 158
click at [188, 150] on div at bounding box center [191, 150] width 10 height 10
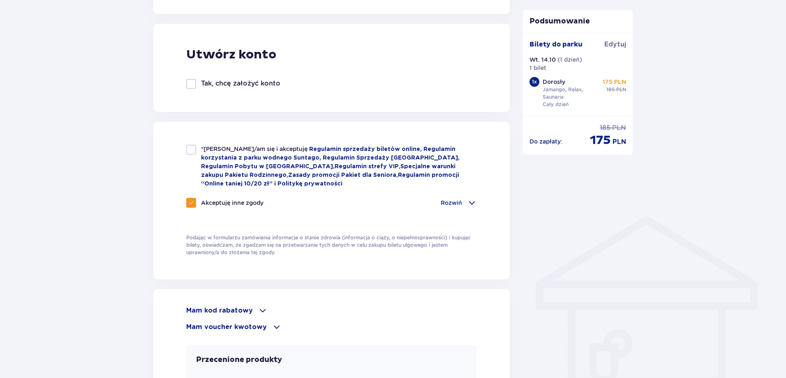
checkbox input "true"
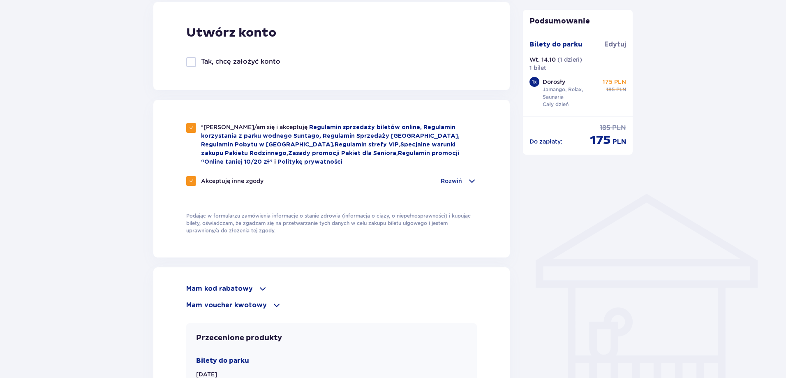
scroll to position [576, 0]
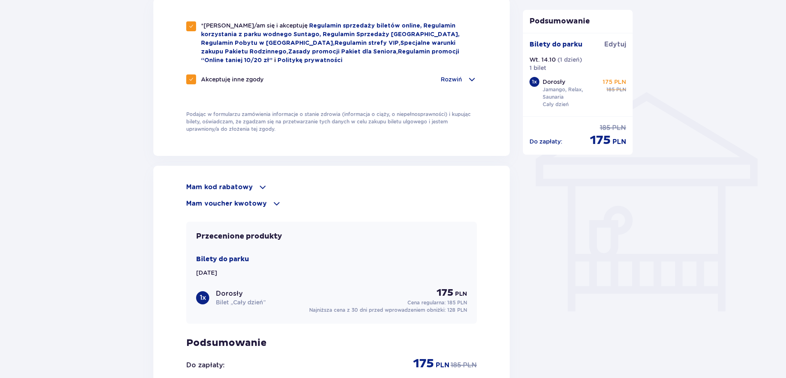
click at [262, 182] on span at bounding box center [263, 187] width 10 height 10
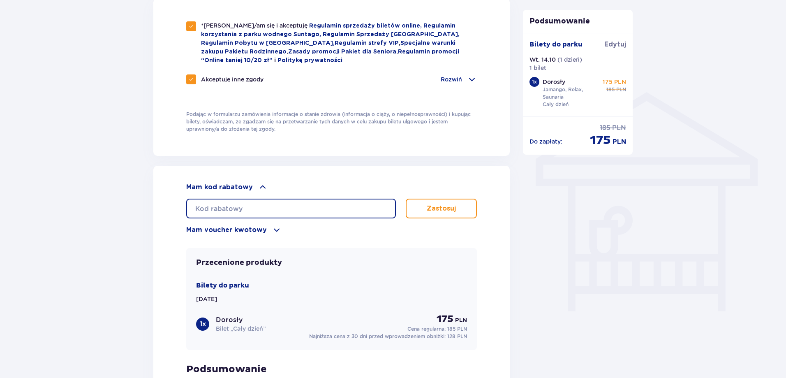
click at [277, 204] on input "text" at bounding box center [291, 209] width 210 height 20
paste input "student30"
type input "student30"
click at [416, 201] on button "Zastosuj" at bounding box center [441, 209] width 71 height 20
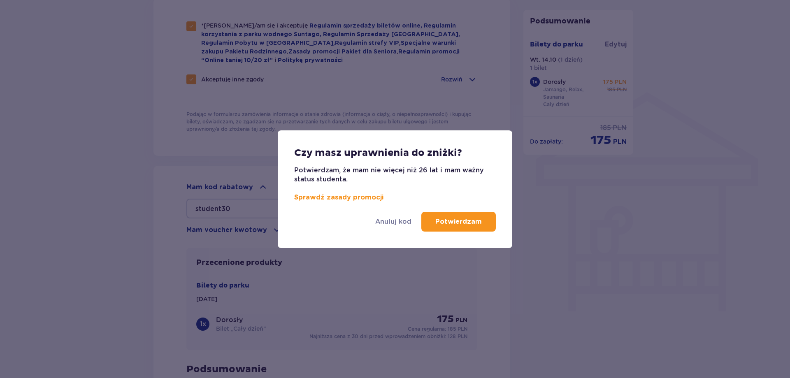
click at [453, 223] on p "Potwierdzam" at bounding box center [458, 221] width 46 height 9
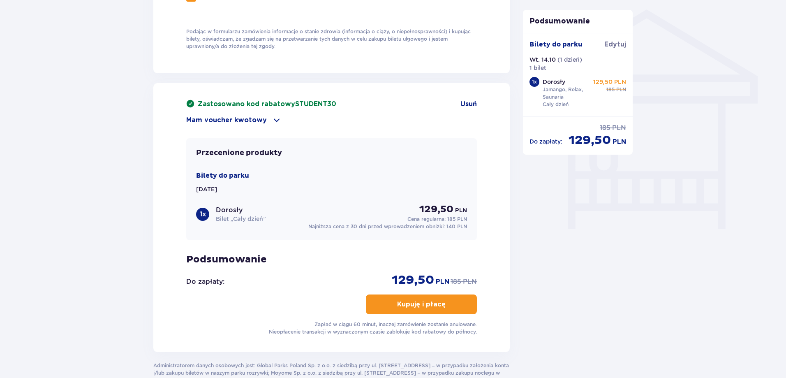
scroll to position [658, 0]
click at [431, 304] on p "Kupuję i płacę" at bounding box center [421, 304] width 49 height 9
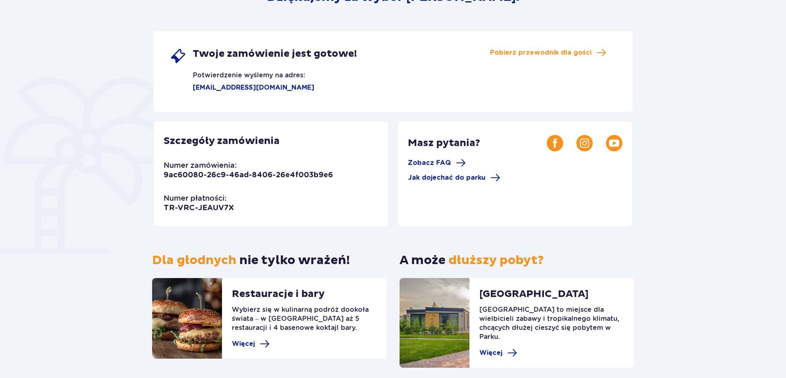
scroll to position [154, 0]
